Goal: Task Accomplishment & Management: Contribute content

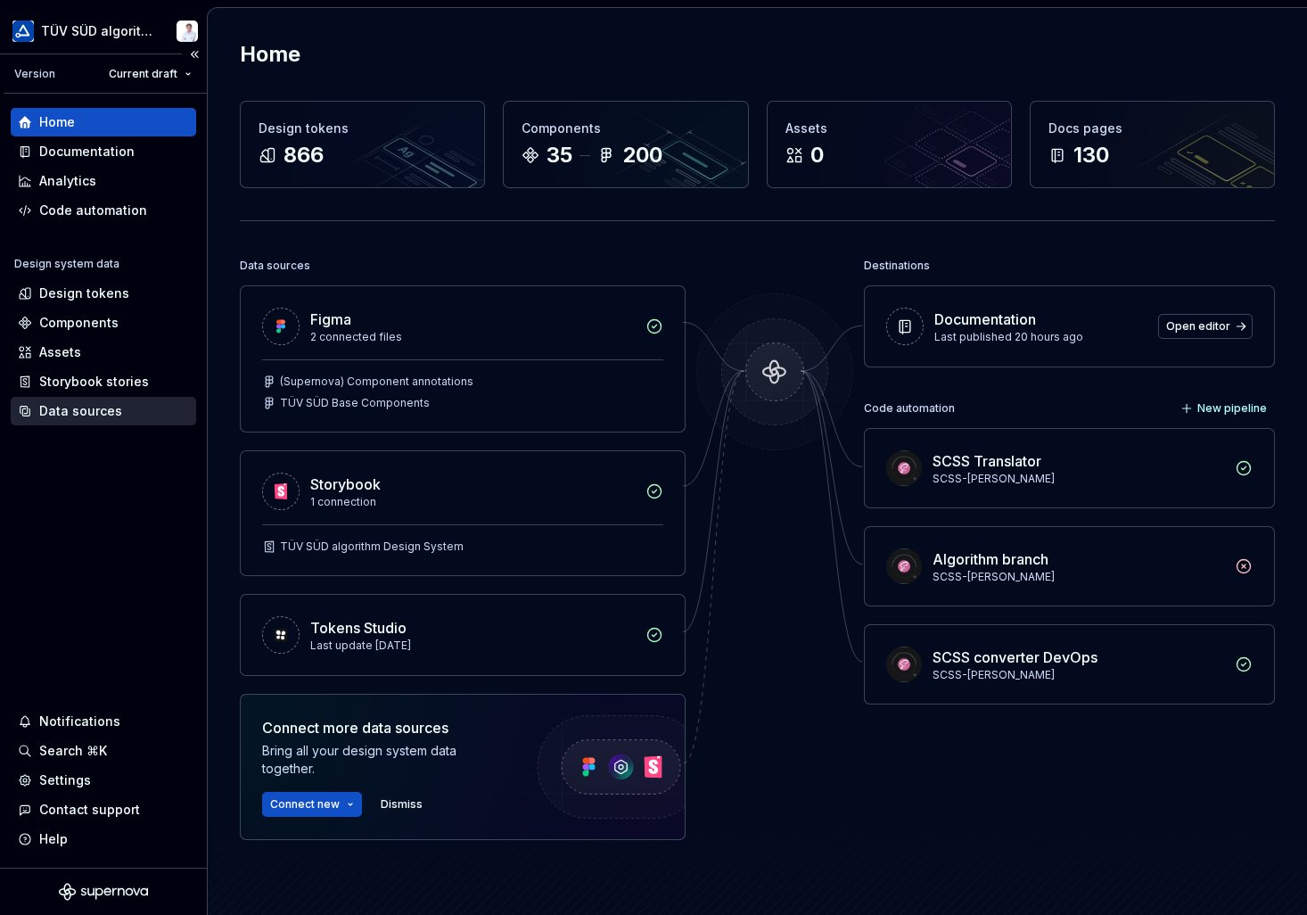
click at [78, 418] on div "Data sources" at bounding box center [80, 411] width 83 height 18
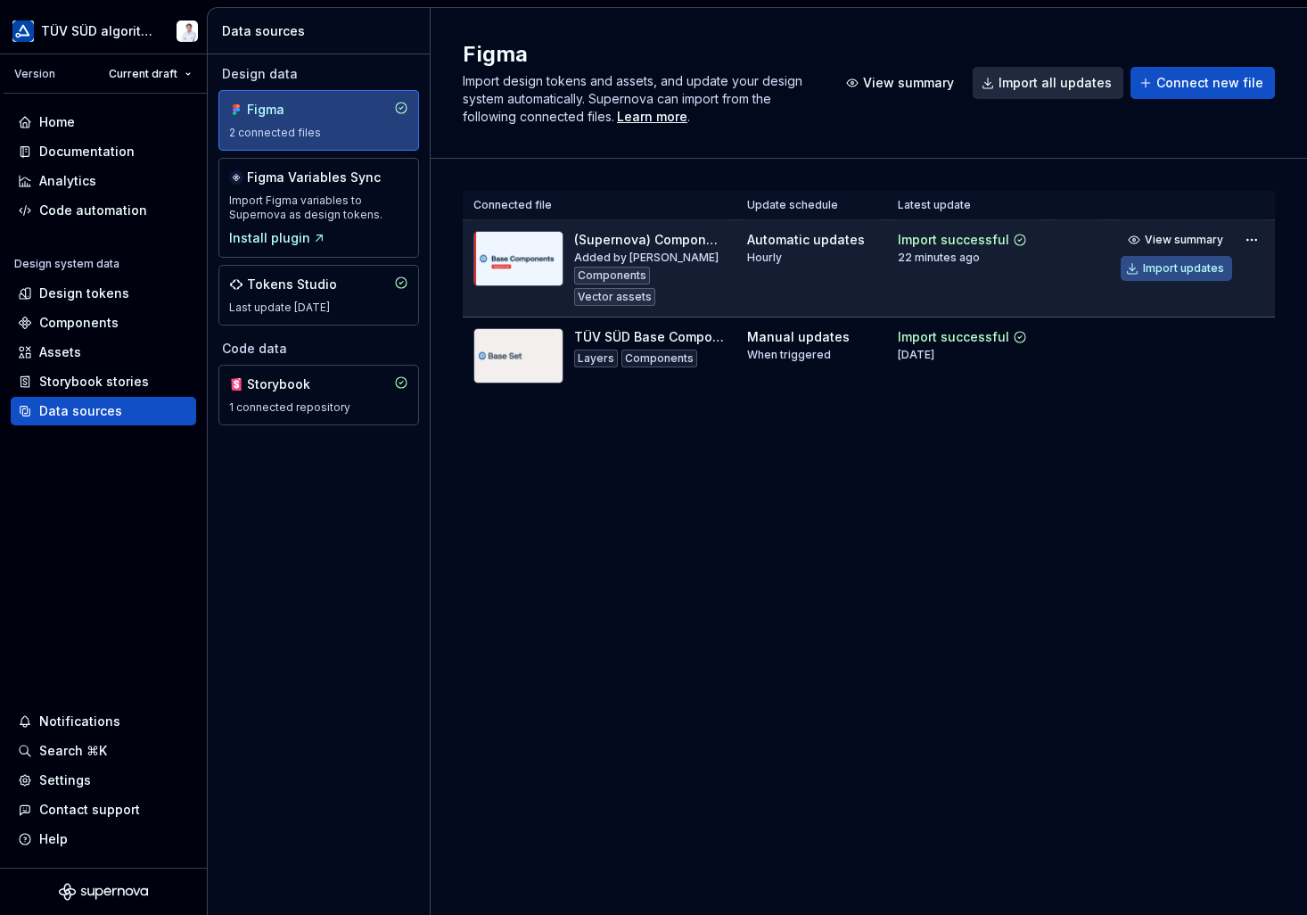
click at [1175, 268] on div "Import updates" at bounding box center [1183, 268] width 81 height 14
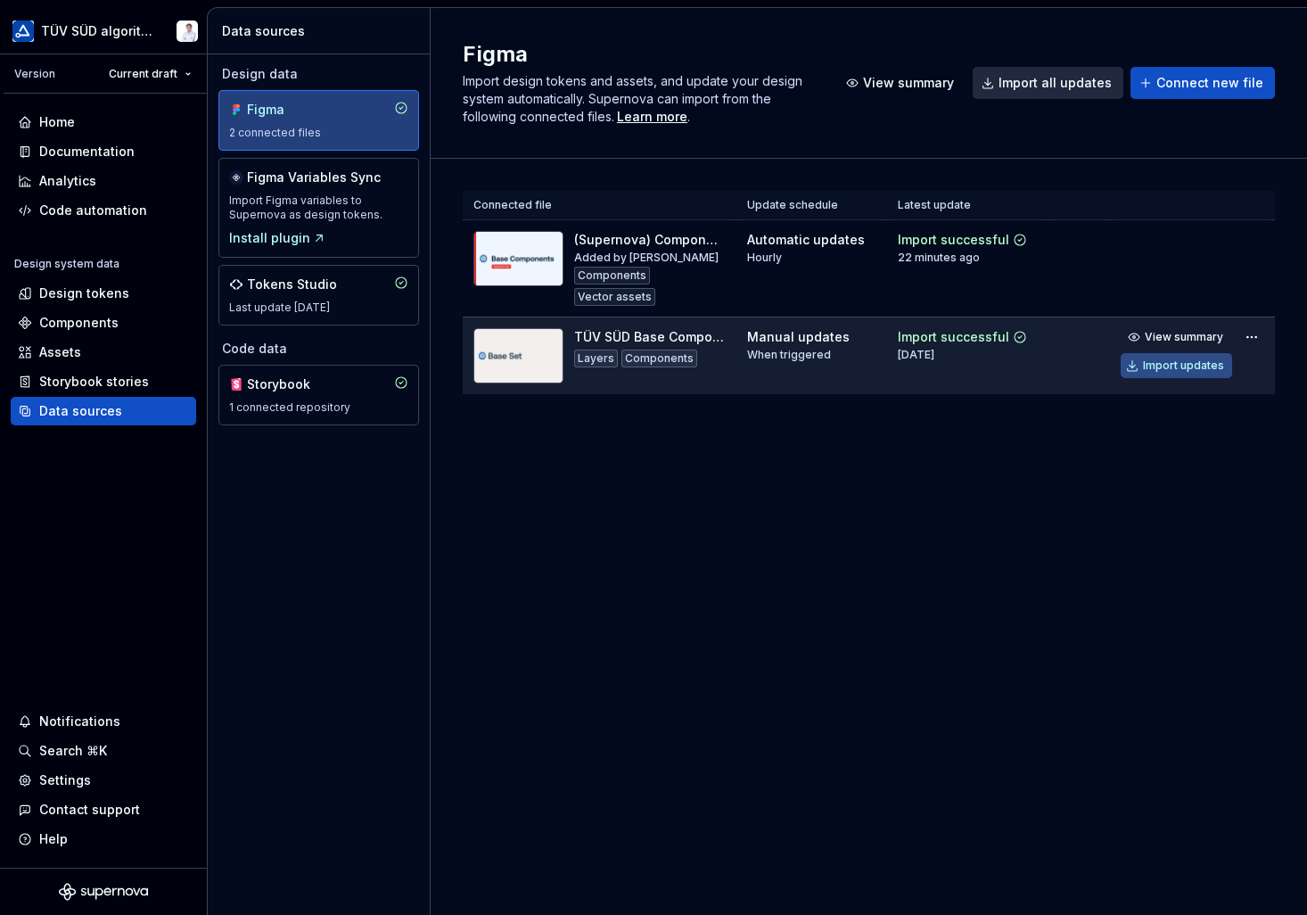
click at [1170, 366] on div "Import updates" at bounding box center [1183, 365] width 81 height 14
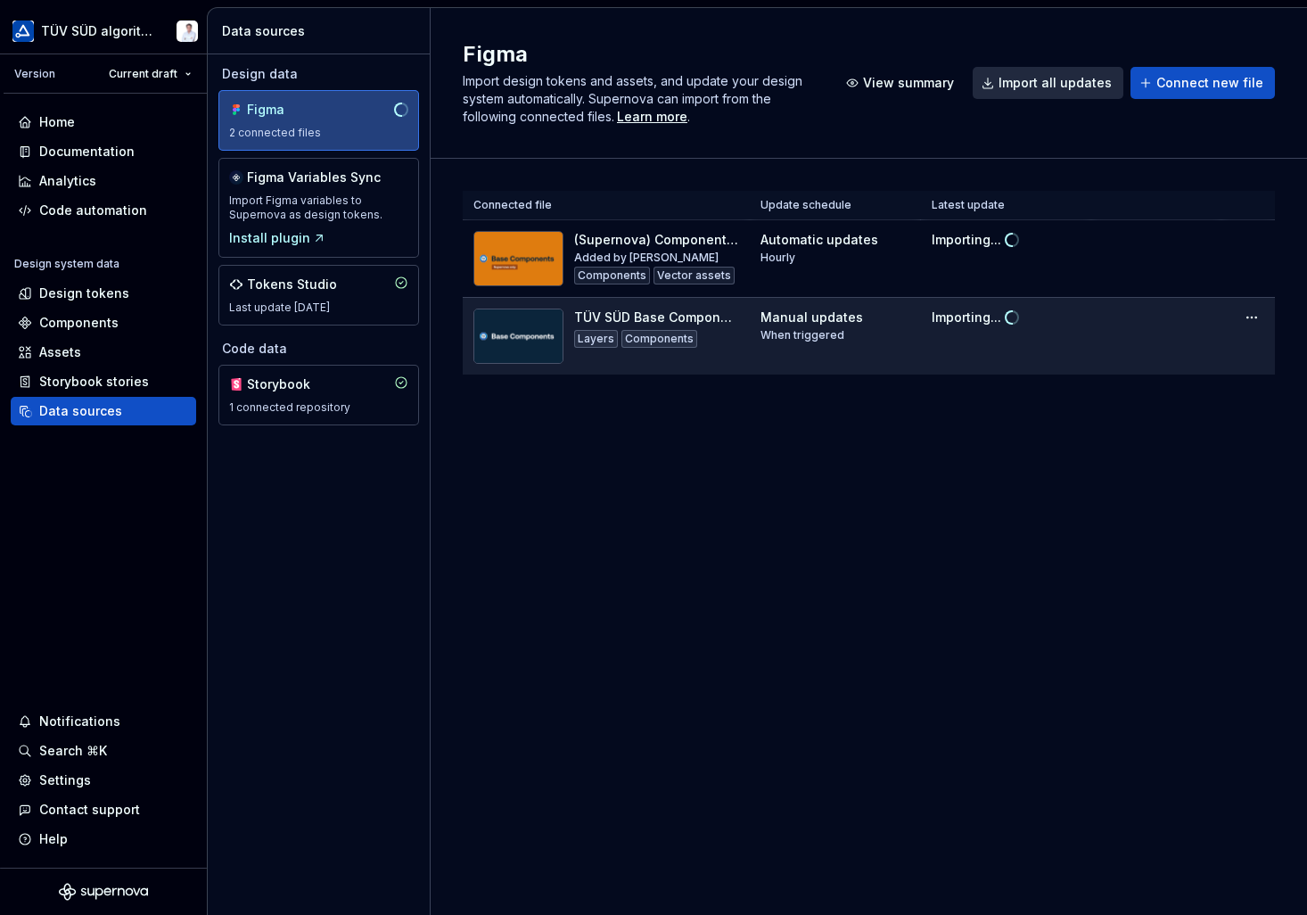
click at [1121, 502] on div "Figma Import design tokens and assets, and update your design system automatica…" at bounding box center [869, 461] width 876 height 907
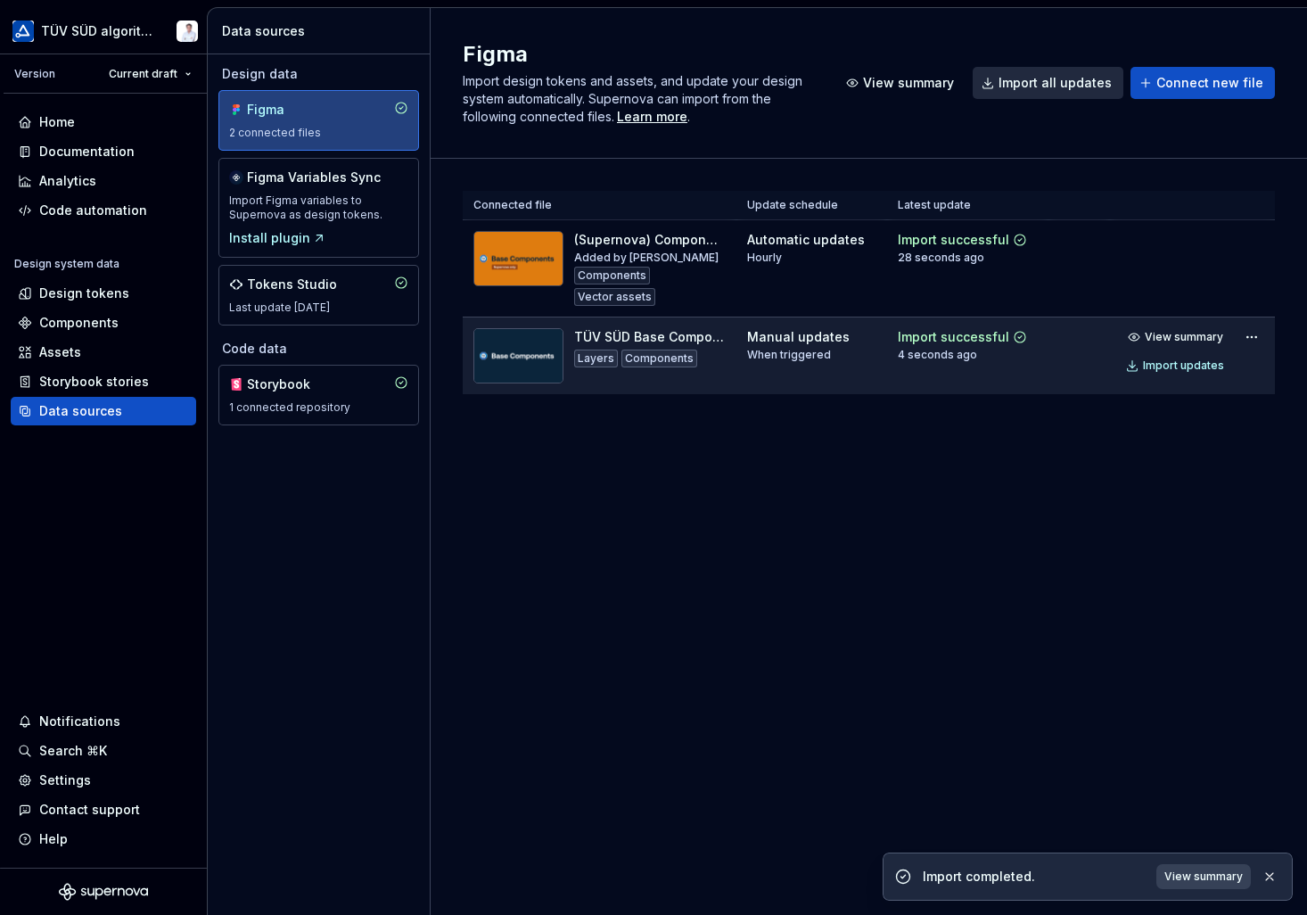
click at [1086, 497] on div "Figma Import design tokens and assets, and update your design system automatica…" at bounding box center [869, 461] width 876 height 907
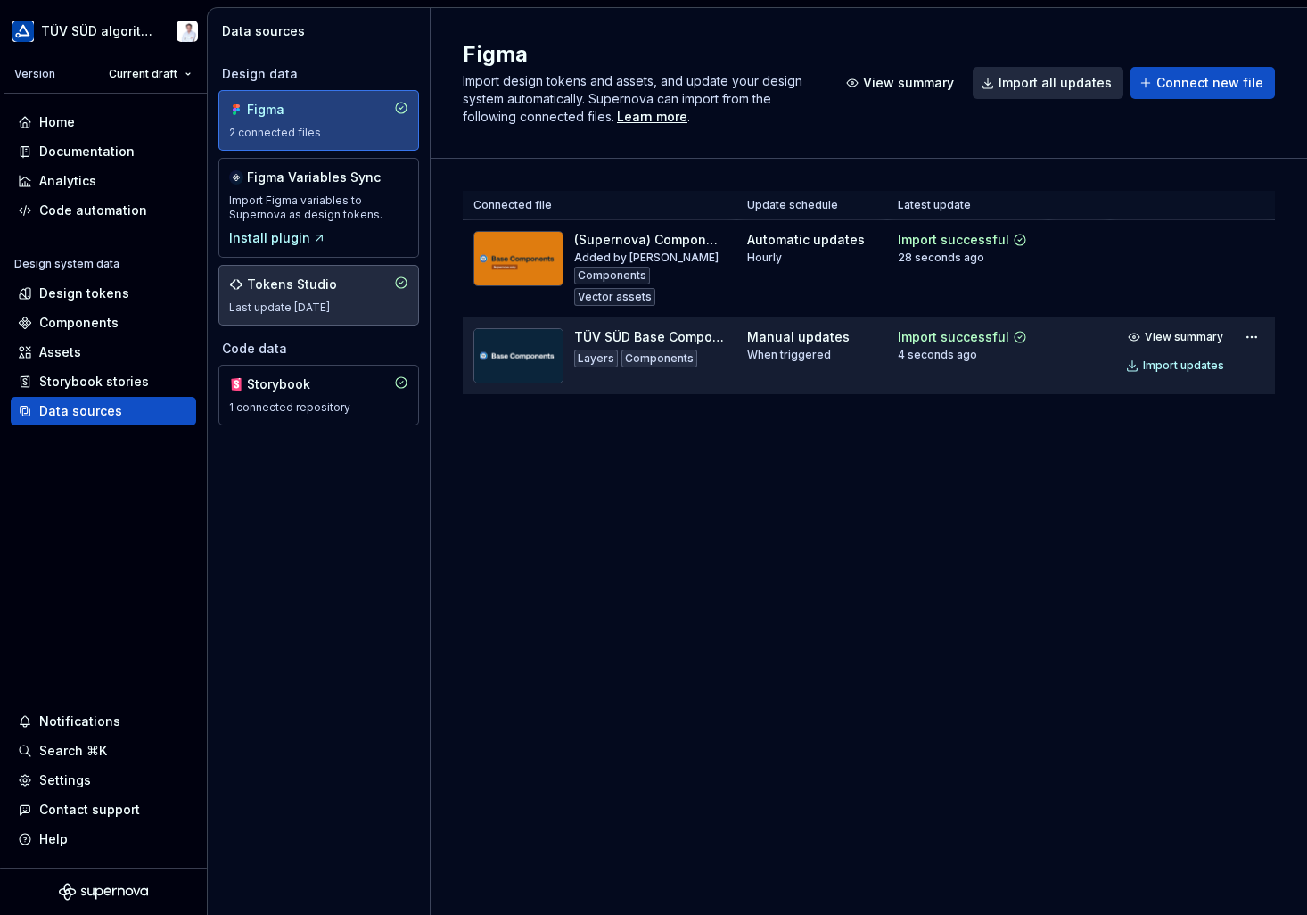
click at [312, 302] on div "Last update [DATE]" at bounding box center [318, 307] width 179 height 14
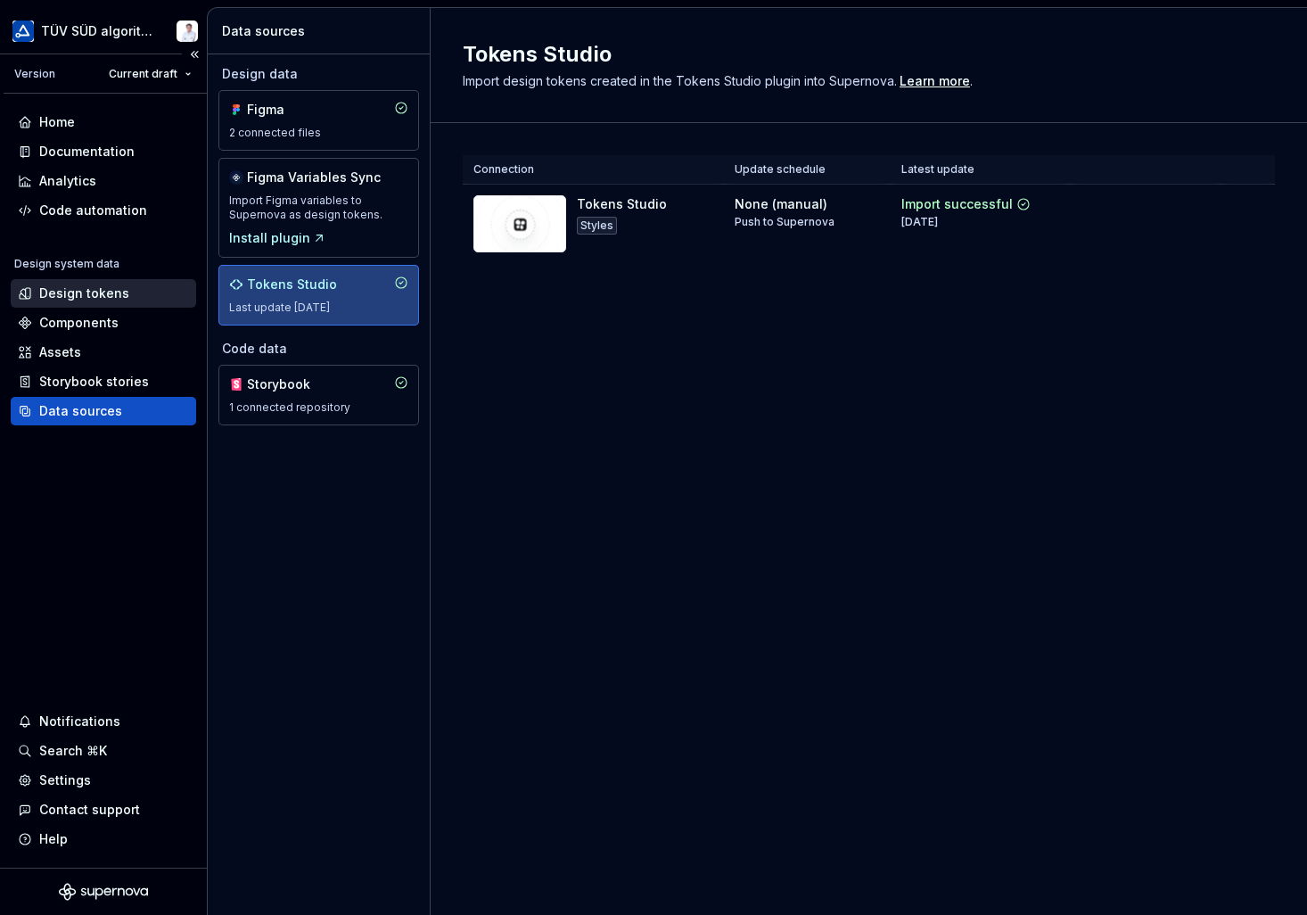
click at [75, 292] on div "Design tokens" at bounding box center [84, 293] width 90 height 18
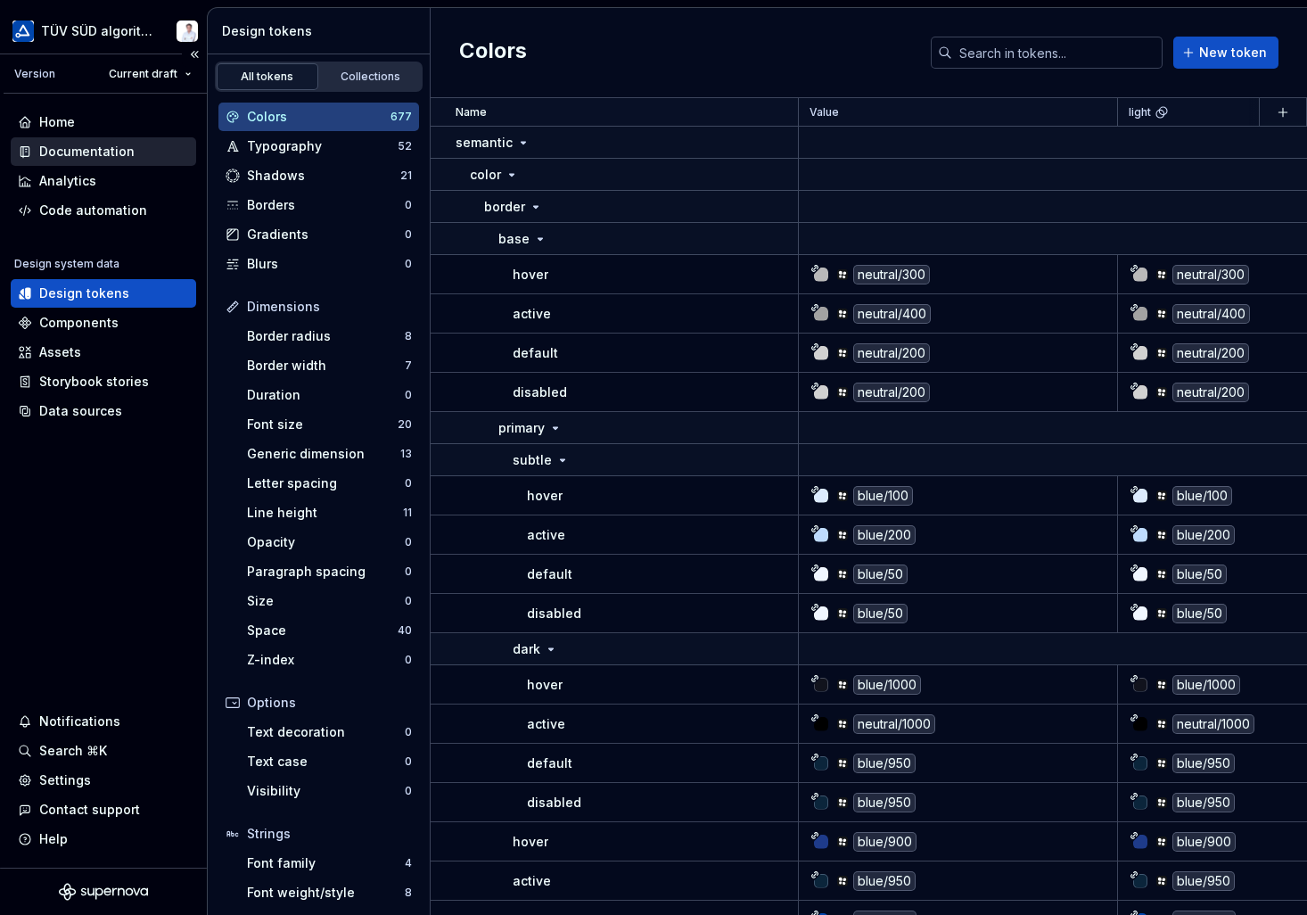
click at [76, 148] on div "Documentation" at bounding box center [86, 152] width 95 height 18
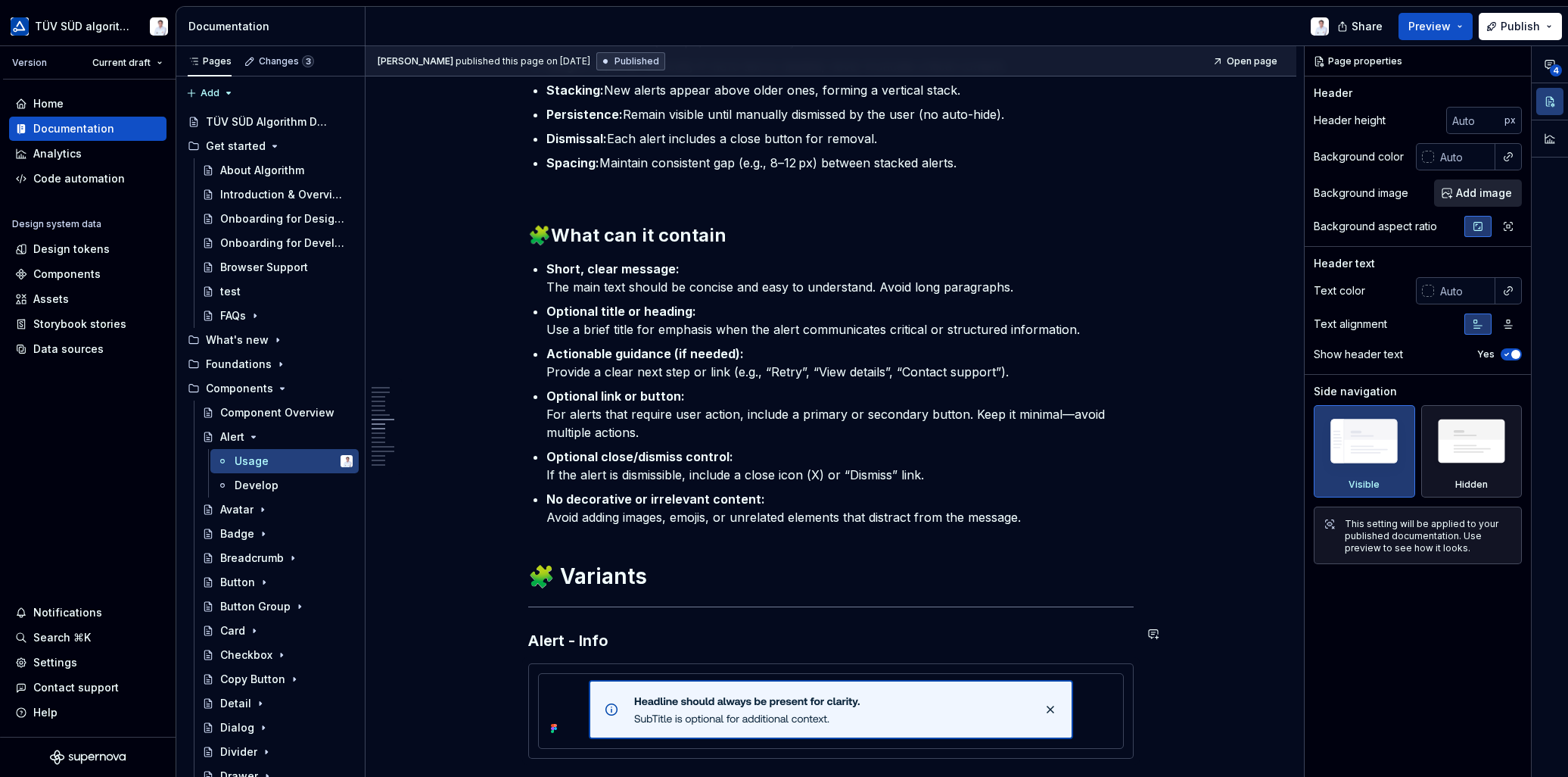
scroll to position [2283, 0]
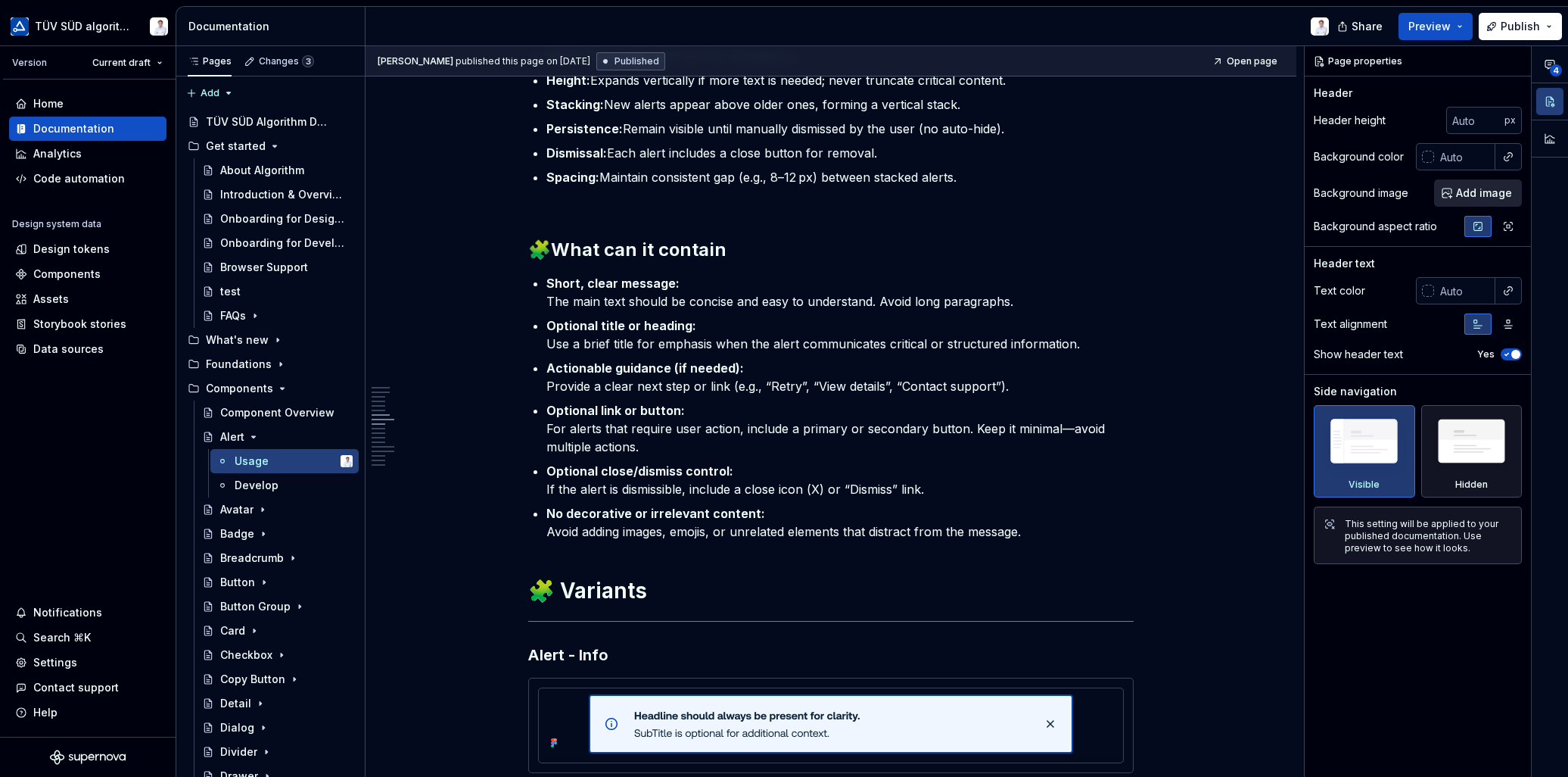
type textarea "*"
